Goal: Navigation & Orientation: Find specific page/section

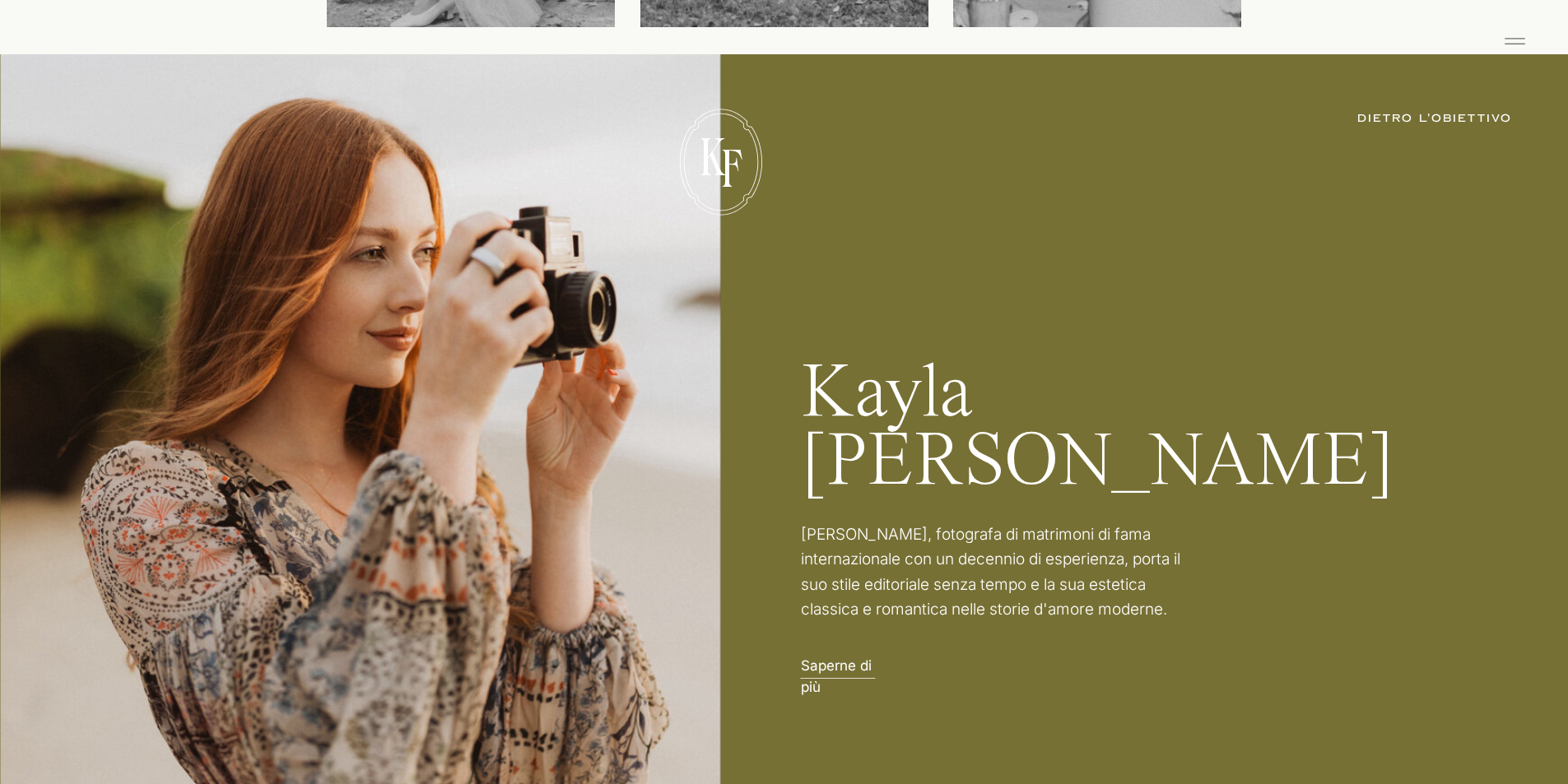
scroll to position [2715, 0]
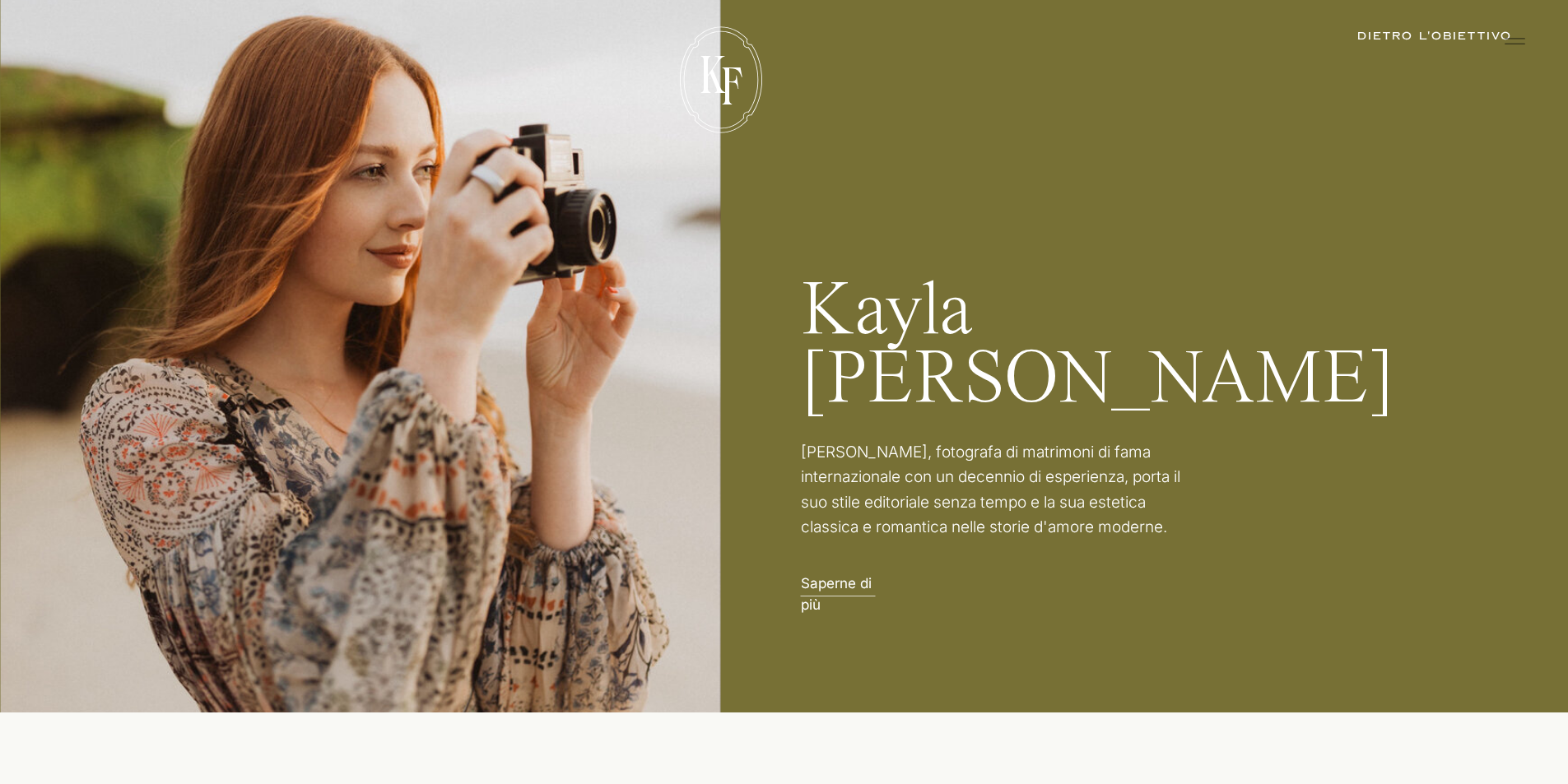
click at [816, 585] on font "Saperne di più" at bounding box center [836, 594] width 71 height 38
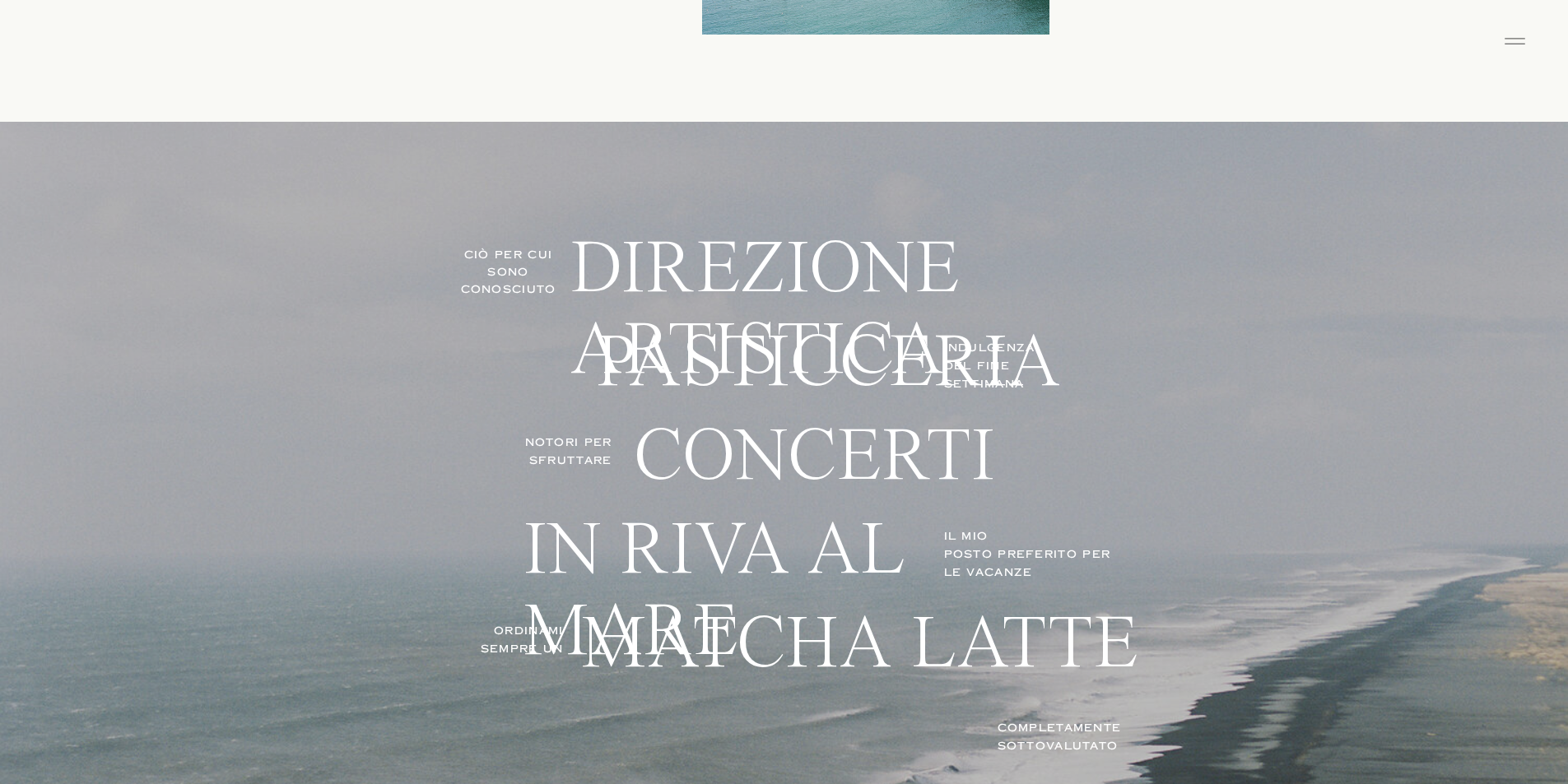
scroll to position [3866, 0]
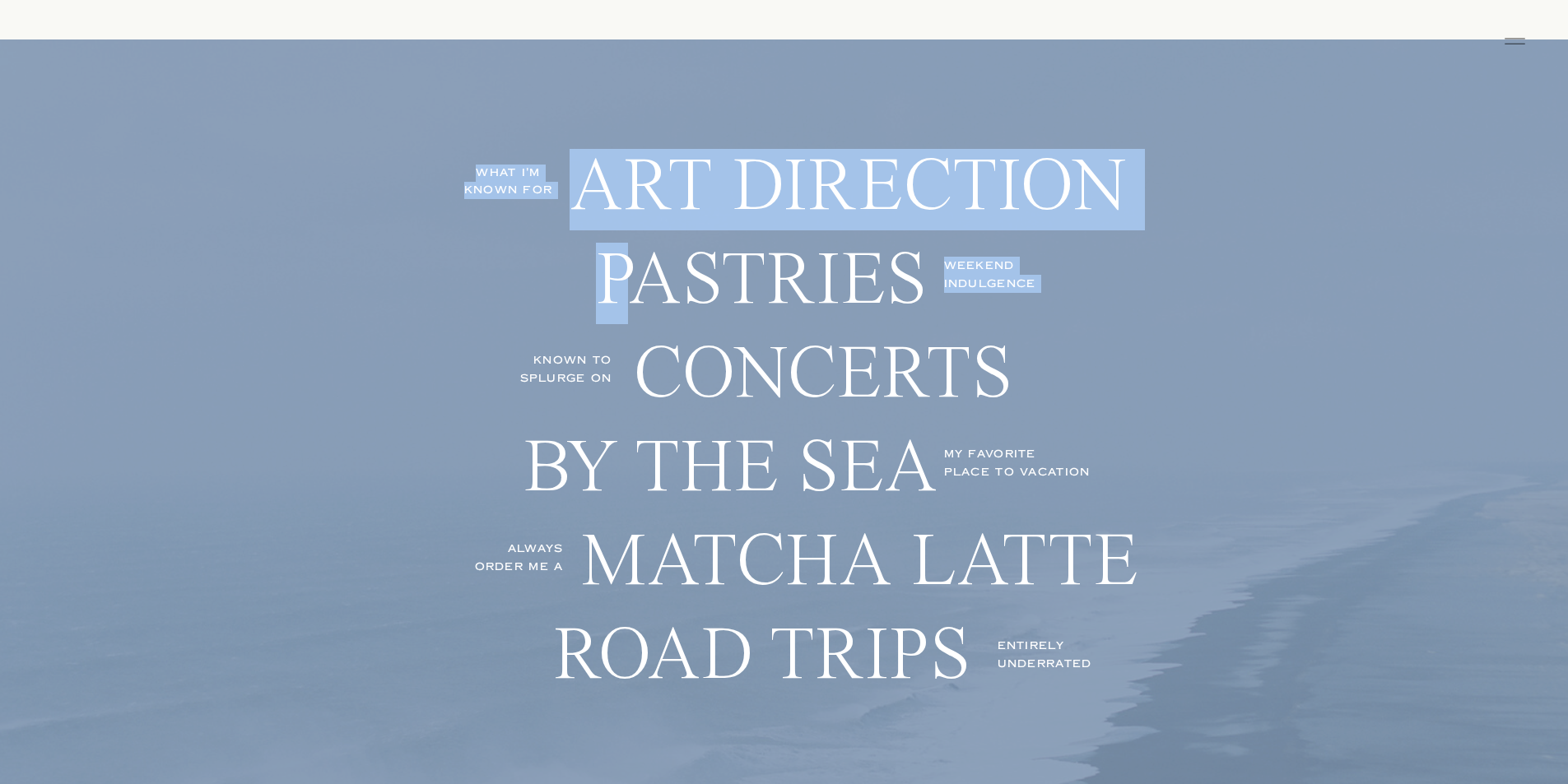
drag, startPoint x: 614, startPoint y: 267, endPoint x: 1090, endPoint y: 286, distance: 476.4
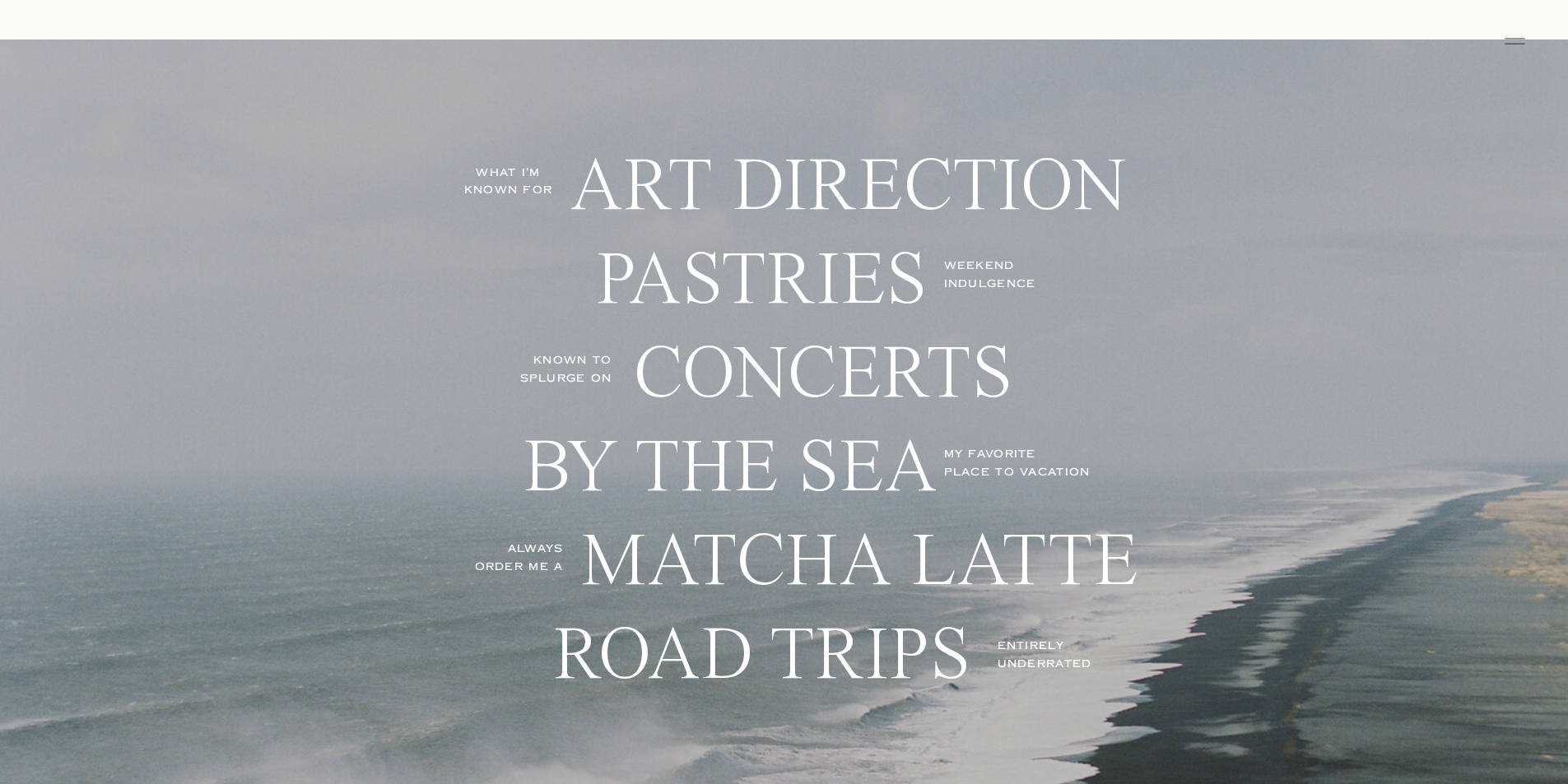
click at [961, 373] on p "CONCERTS" at bounding box center [837, 383] width 409 height 93
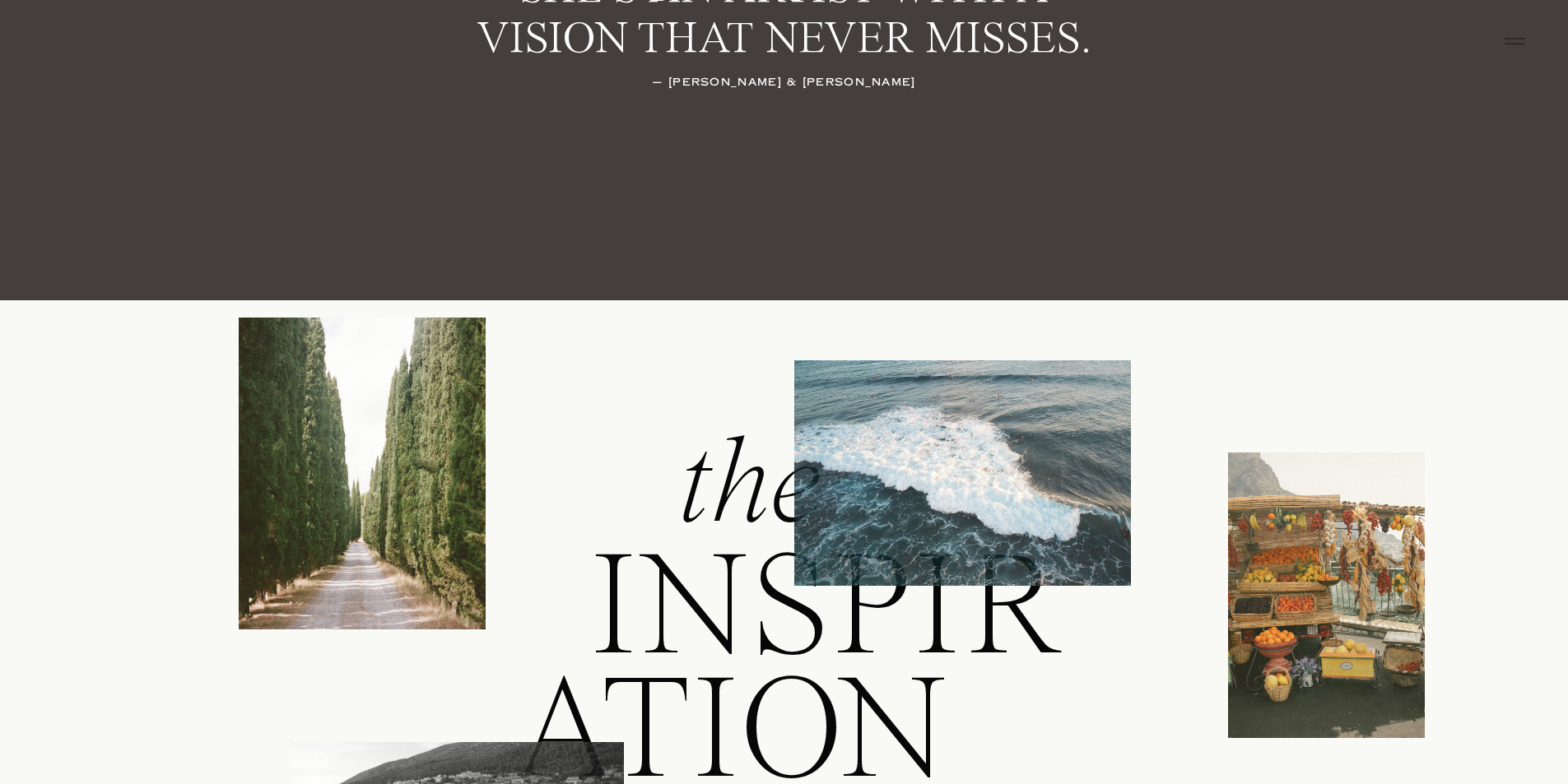
scroll to position [0, 0]
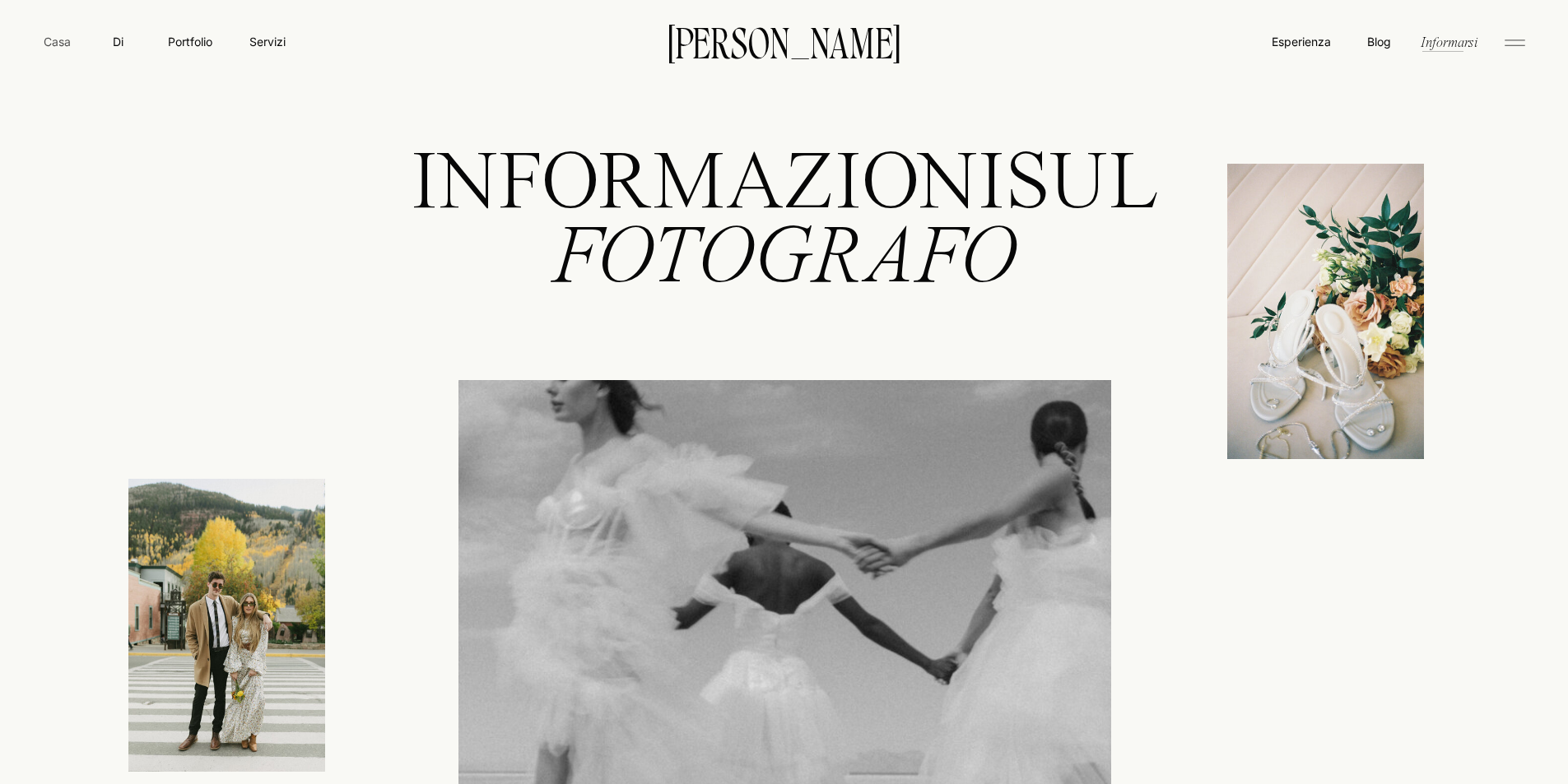
click at [58, 46] on font "Casa" at bounding box center [57, 41] width 27 height 14
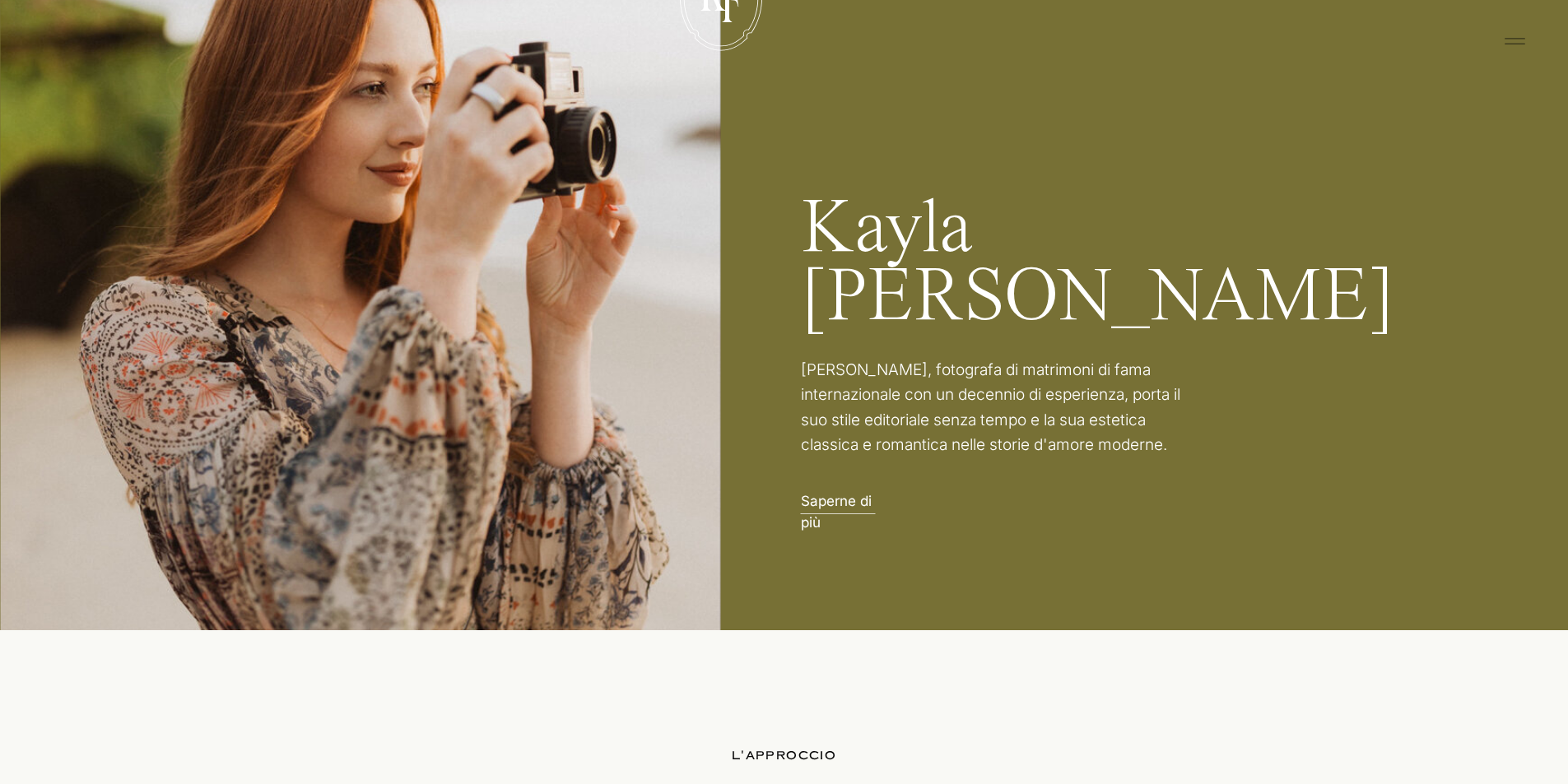
scroll to position [2715, 0]
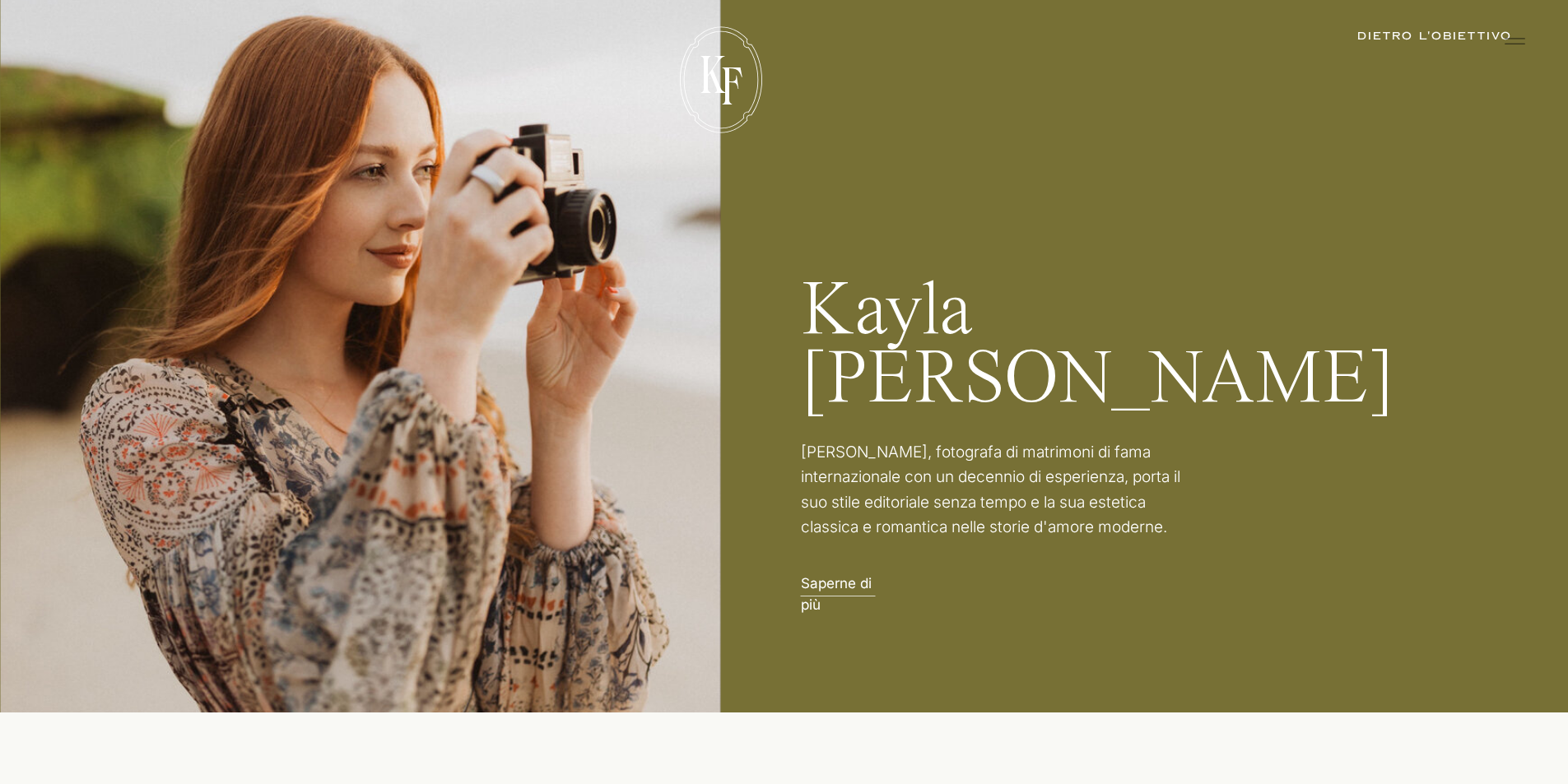
click at [1402, 35] on font "DIETRO L'OBIETTIVO" at bounding box center [1435, 36] width 155 height 15
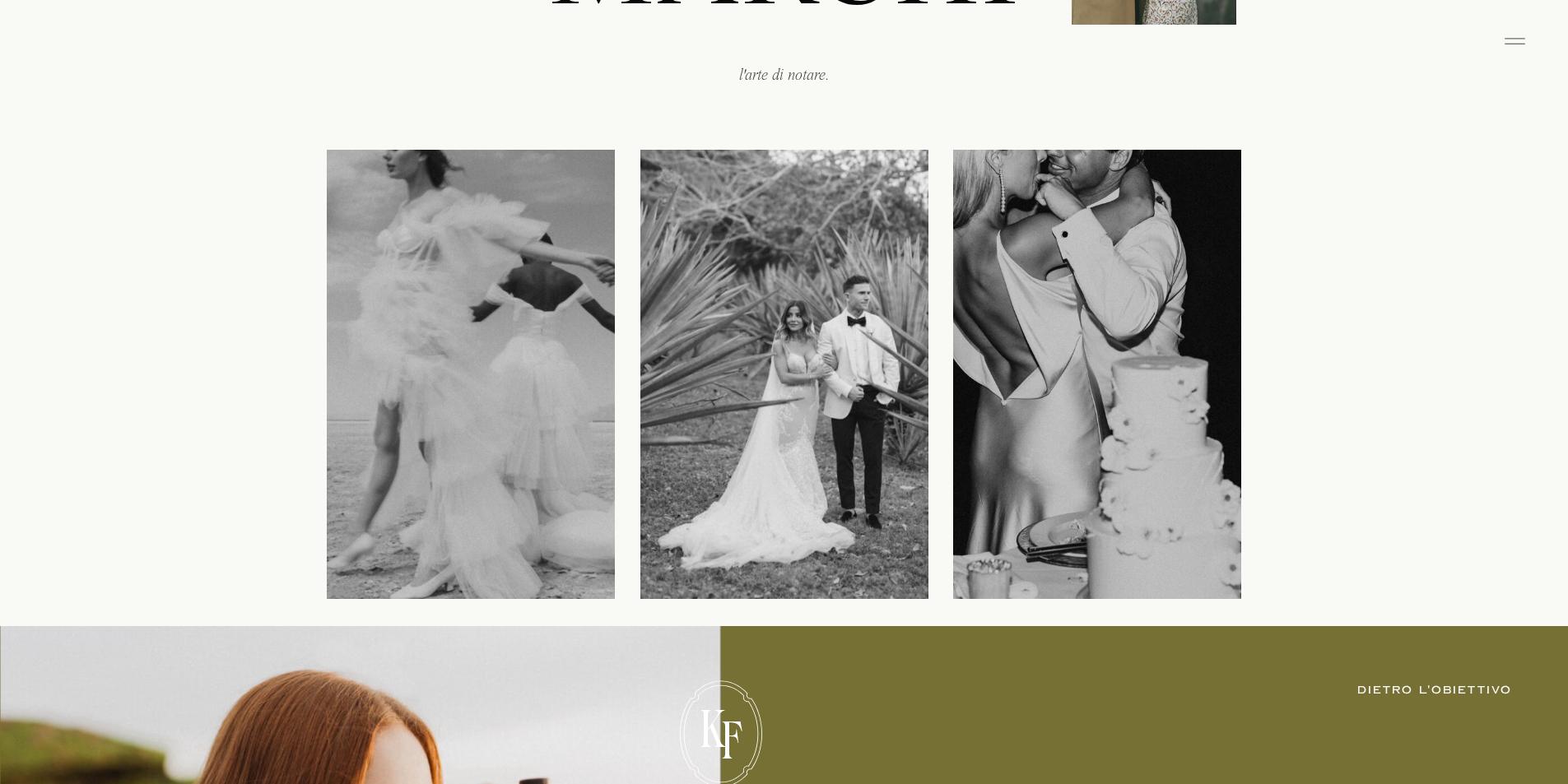
scroll to position [2390, 0]
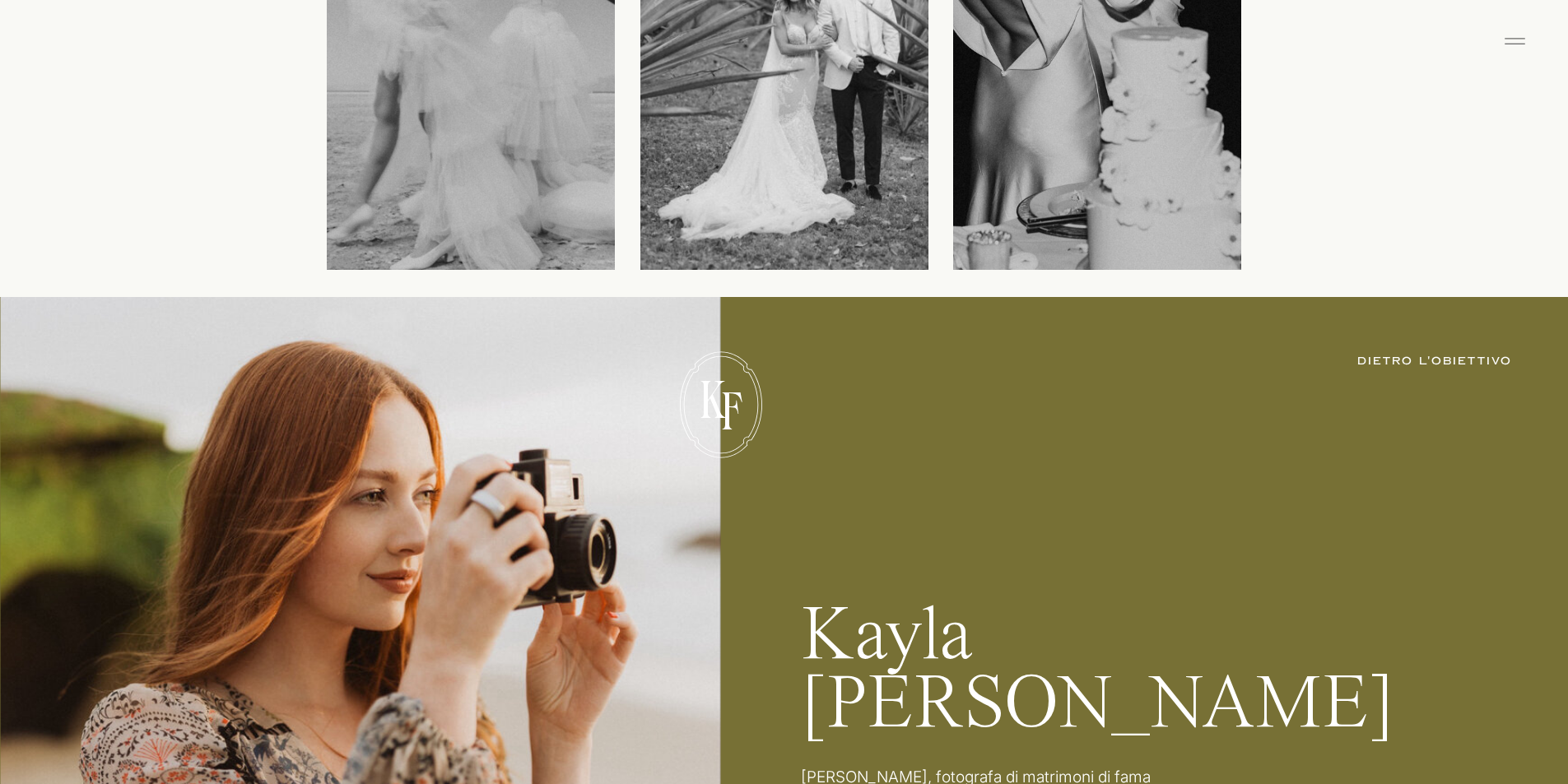
click at [1386, 360] on font "DIETRO L'OBIETTIVO" at bounding box center [1435, 361] width 155 height 15
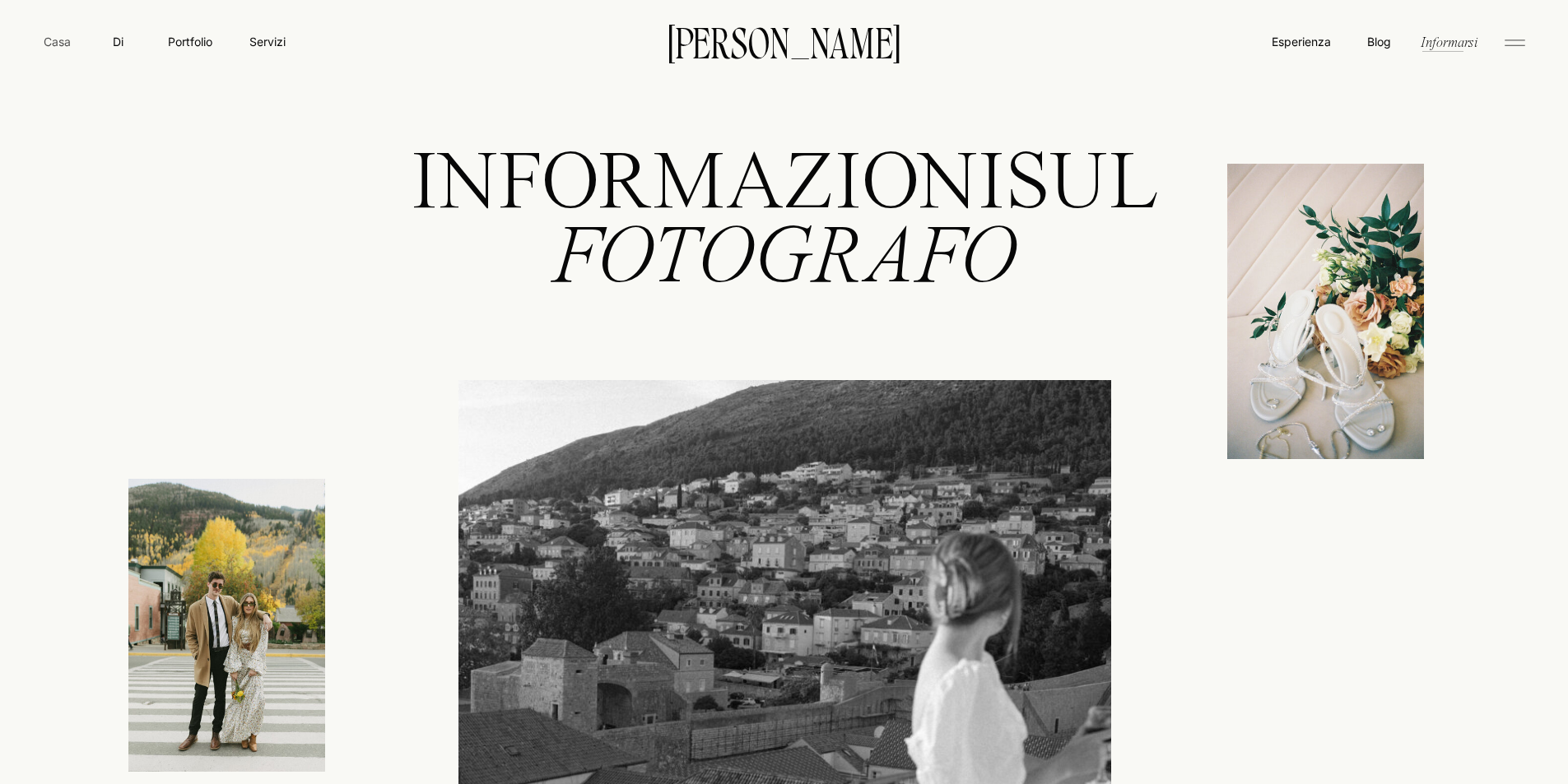
click at [56, 43] on font "Casa" at bounding box center [57, 41] width 27 height 14
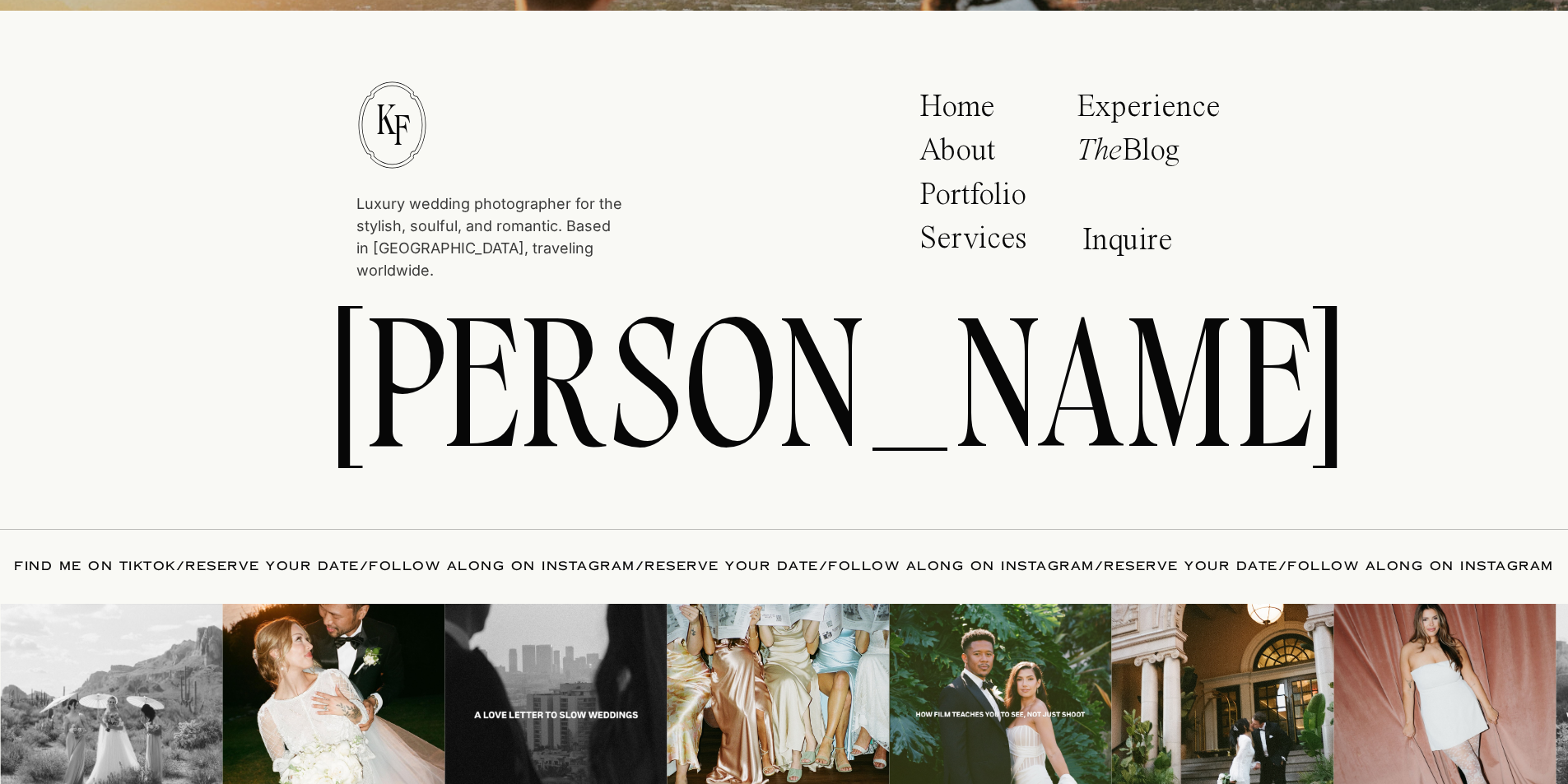
scroll to position [10324, 0]
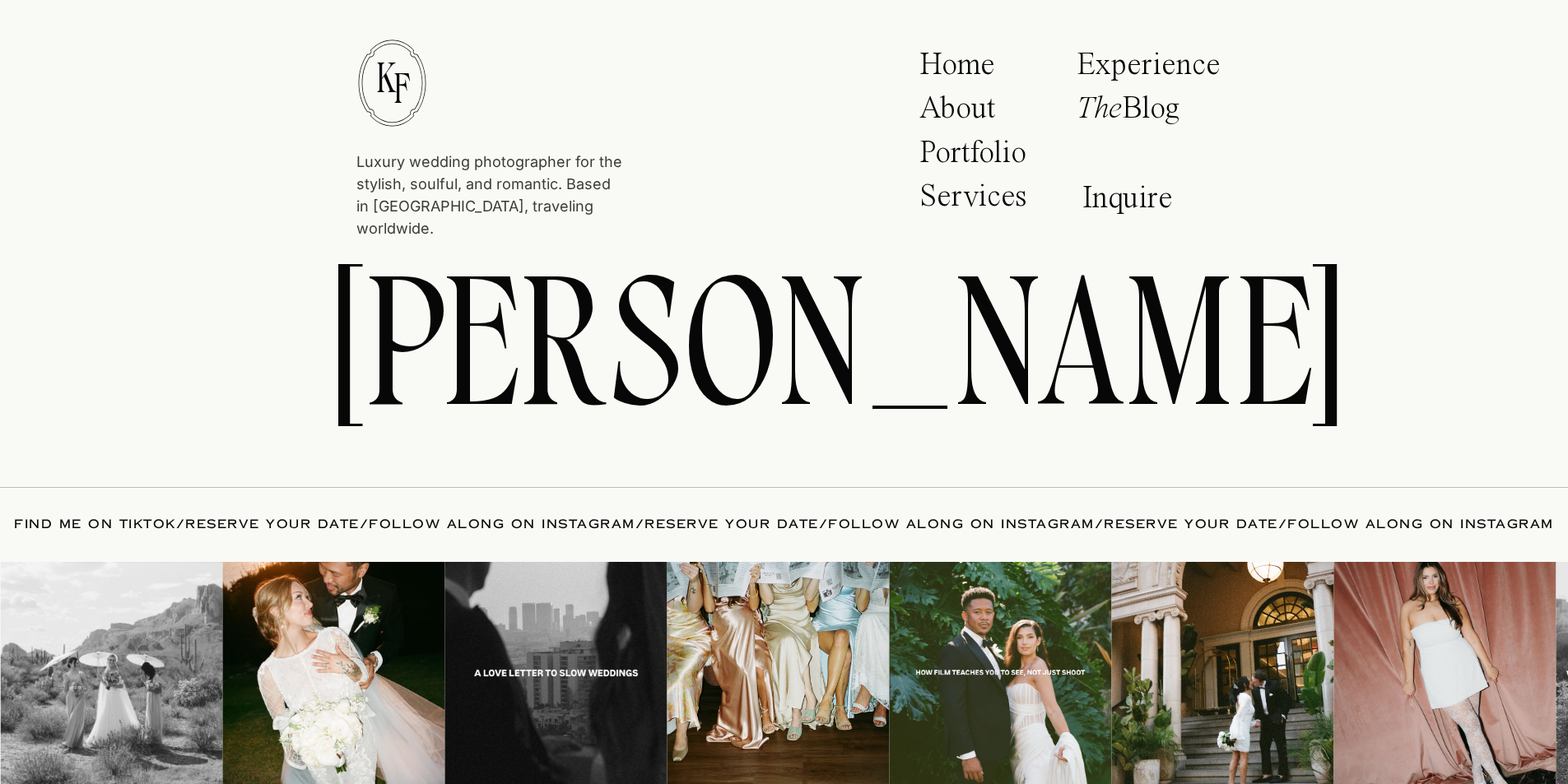
click at [1130, 118] on p "The Blog" at bounding box center [1143, 113] width 134 height 41
